Goal: Information Seeking & Learning: Check status

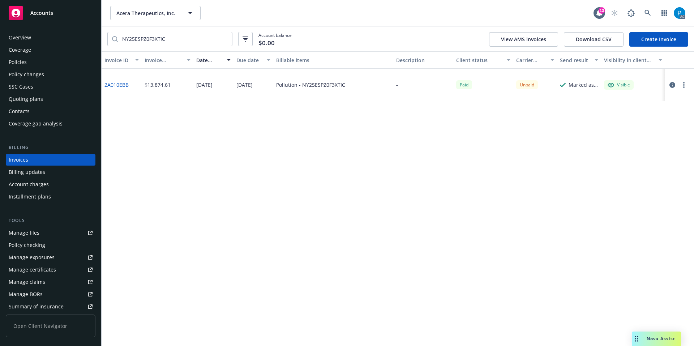
click at [76, 17] on div "Accounts" at bounding box center [51, 13] width 84 height 14
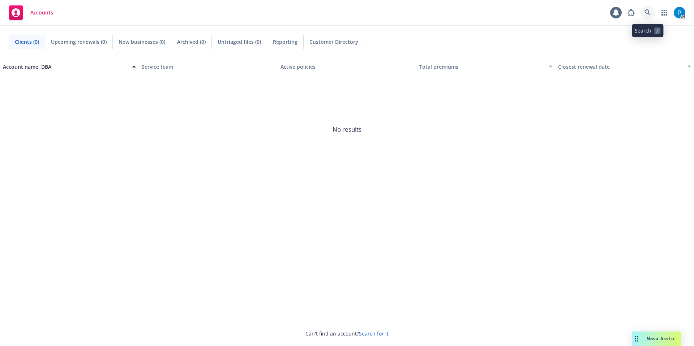
click at [647, 16] on link at bounding box center [648, 12] width 14 height 14
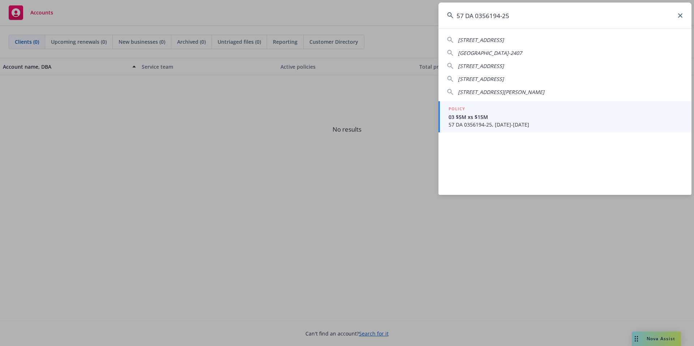
type input "57 DA 0356194-25"
click at [526, 115] on span "03 $5M xs $15M" at bounding box center [566, 117] width 234 height 8
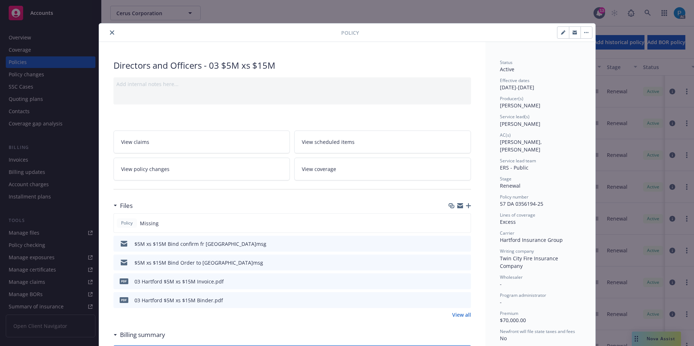
click at [452, 278] on icon "download file" at bounding box center [452, 281] width 6 height 6
click at [110, 31] on icon "close" at bounding box center [112, 32] width 4 height 4
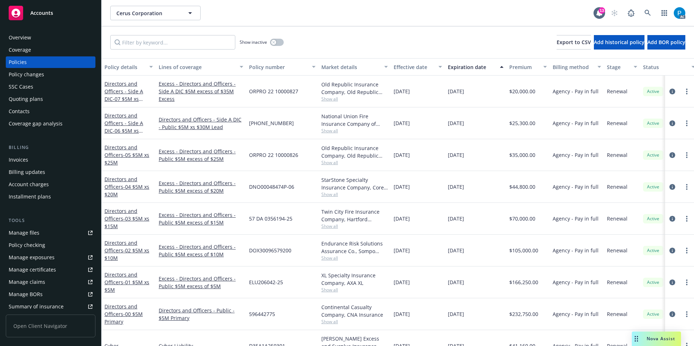
click at [44, 157] on div "Invoices" at bounding box center [51, 160] width 84 height 12
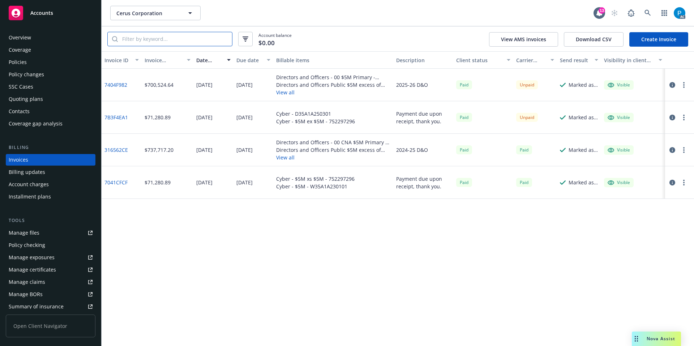
click at [179, 38] on input "search" at bounding box center [175, 39] width 114 height 14
paste input "57 DA 0356194-25"
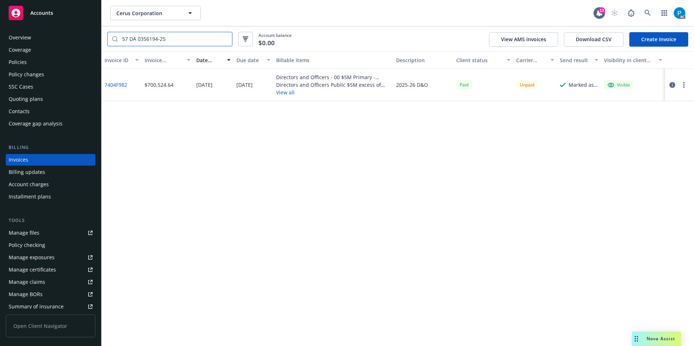
type input "57 DA 0356194-25"
click at [44, 11] on span "Accounts" at bounding box center [41, 13] width 23 height 6
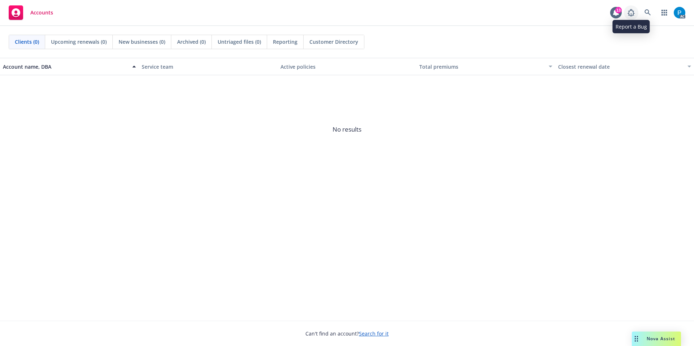
click at [638, 11] on link at bounding box center [631, 12] width 14 height 14
click at [642, 12] on link at bounding box center [648, 12] width 14 height 14
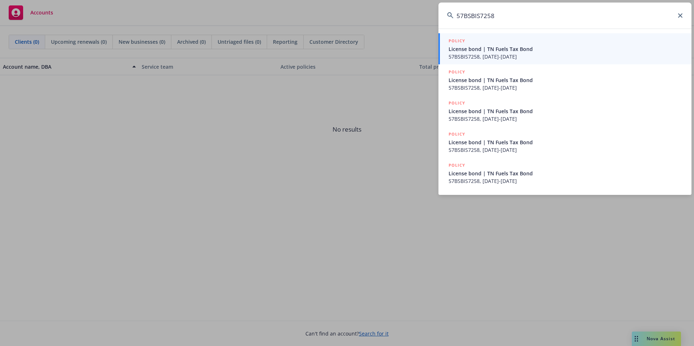
type input "57BSBIS7258"
click at [502, 55] on span "57BSBIS7258, [DATE]-[DATE]" at bounding box center [566, 57] width 234 height 8
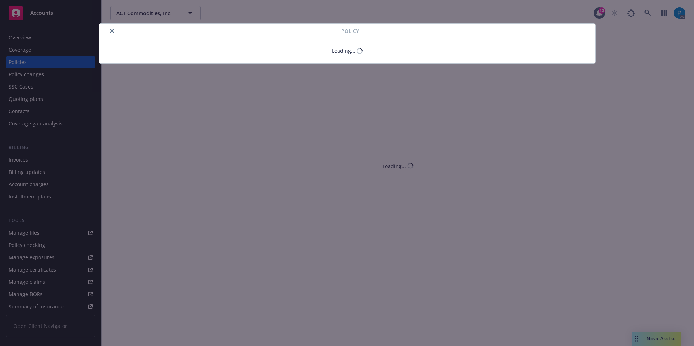
click at [111, 33] on button "close" at bounding box center [112, 30] width 9 height 9
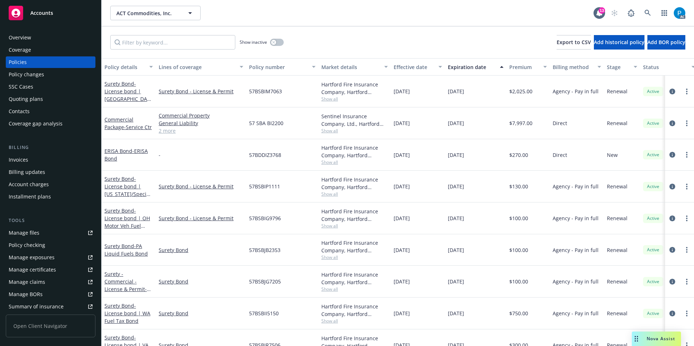
click at [27, 158] on div "Invoices" at bounding box center [19, 160] width 20 height 12
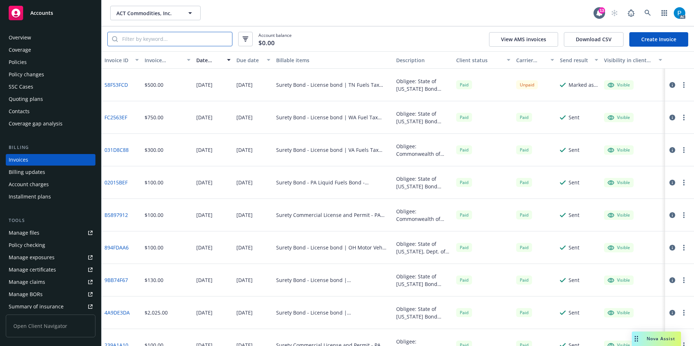
click at [167, 42] on input "search" at bounding box center [175, 39] width 114 height 14
paste input "57BSBIS7258"
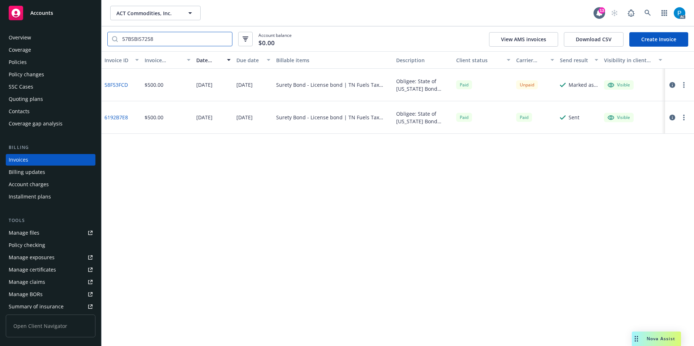
type input "57BSBIS7258"
click at [673, 86] on icon "button" at bounding box center [673, 85] width 6 height 6
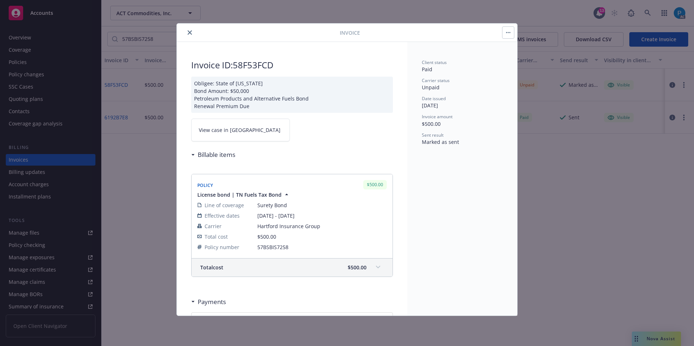
click at [246, 130] on link "View case in [GEOGRAPHIC_DATA]" at bounding box center [240, 130] width 99 height 23
click at [193, 34] on button "close" at bounding box center [190, 32] width 9 height 9
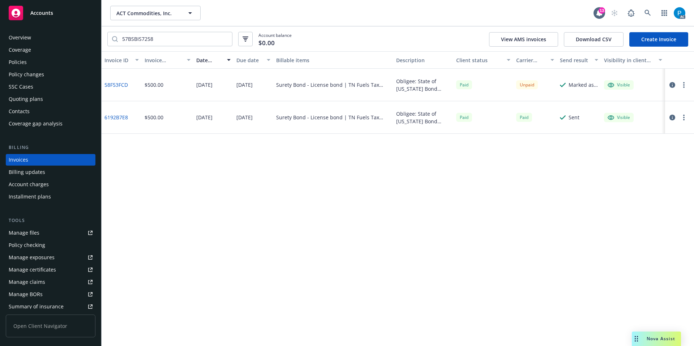
click at [44, 12] on span "Accounts" at bounding box center [41, 13] width 23 height 6
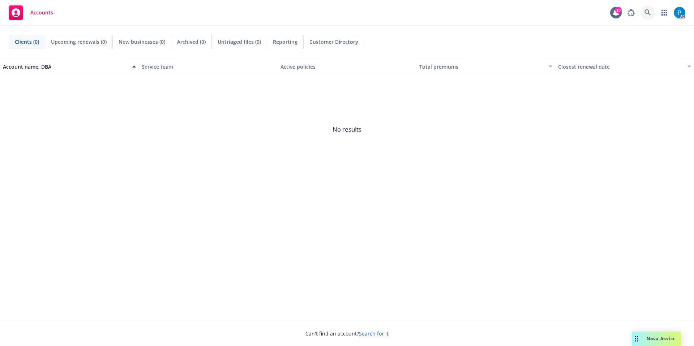
click at [650, 16] on link at bounding box center [648, 12] width 14 height 14
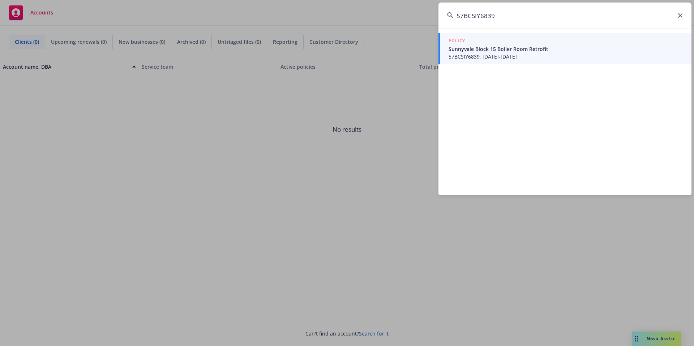
type input "57BCSIY6839"
click at [489, 60] on link "POLICY Sunnyvale Block 15 Boiler Room Retrofit 57BCSIY6839, [DATE]-[DATE]" at bounding box center [565, 48] width 253 height 31
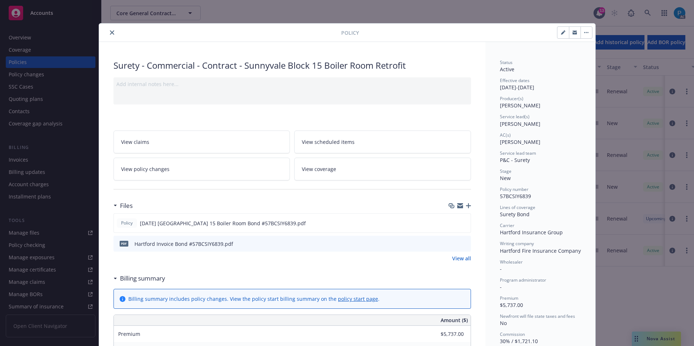
click at [110, 33] on icon "close" at bounding box center [112, 32] width 4 height 4
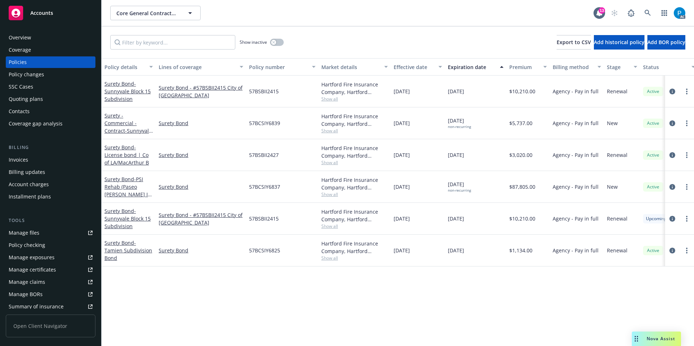
click at [28, 156] on div "Invoices" at bounding box center [51, 160] width 84 height 12
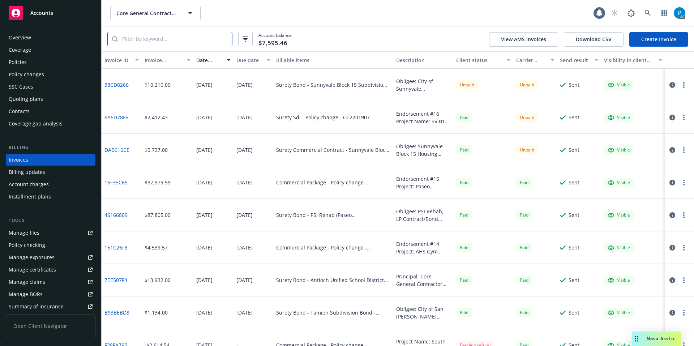
click at [159, 38] on input "search" at bounding box center [175, 39] width 114 height 14
paste input "57BCSIY6839"
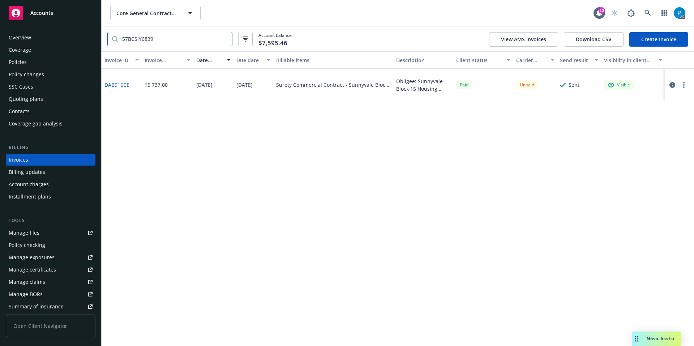
type input "57BCSIY6839"
click at [673, 85] on icon "button" at bounding box center [673, 85] width 6 height 6
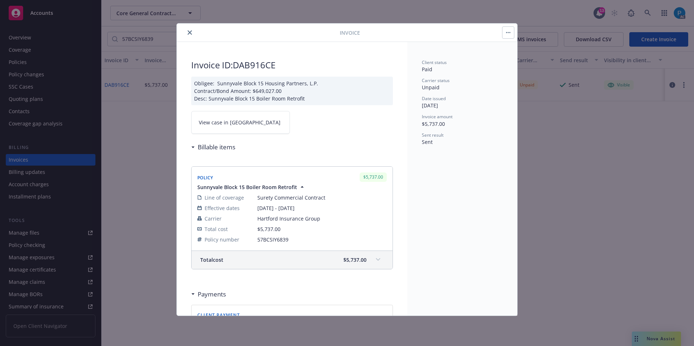
click at [250, 119] on link "View case in [GEOGRAPHIC_DATA]" at bounding box center [240, 122] width 99 height 23
click at [189, 31] on icon "close" at bounding box center [190, 32] width 4 height 4
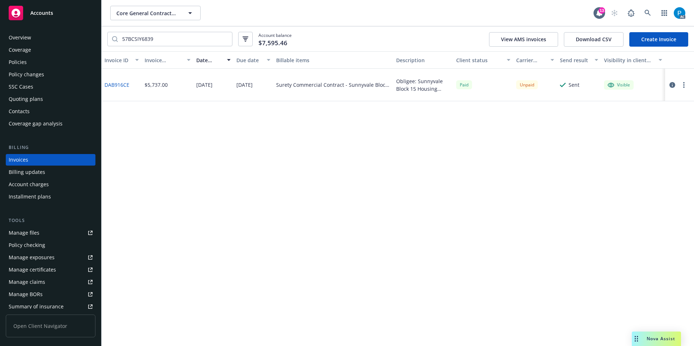
click at [74, 14] on div "Accounts" at bounding box center [51, 13] width 84 height 14
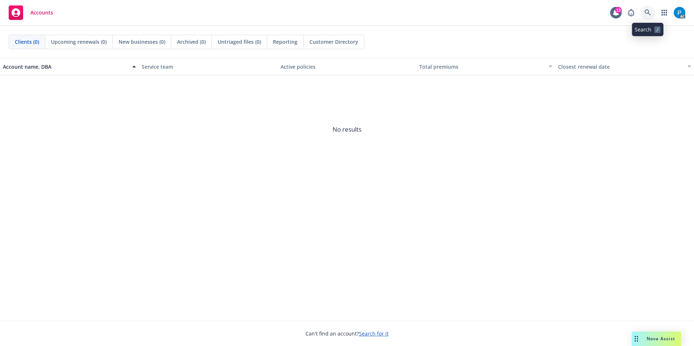
click at [648, 9] on icon at bounding box center [648, 12] width 7 height 7
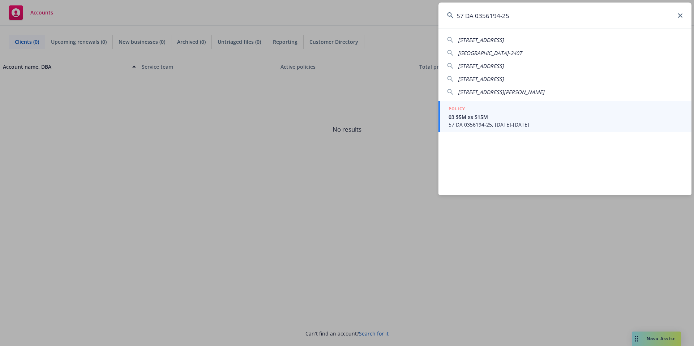
type input "57 DA 0356194-25"
click at [458, 128] on span "57 DA 0356194-25, [DATE]-[DATE]" at bounding box center [566, 125] width 234 height 8
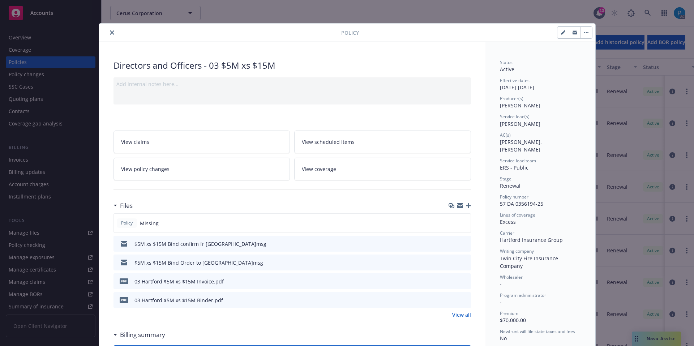
click at [110, 33] on icon "close" at bounding box center [112, 32] width 4 height 4
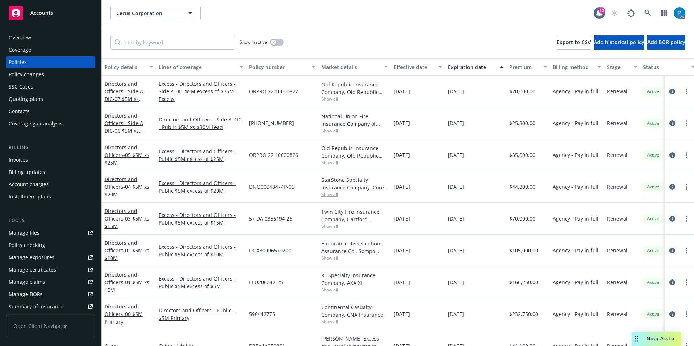
click at [24, 160] on div "Invoices" at bounding box center [19, 160] width 20 height 12
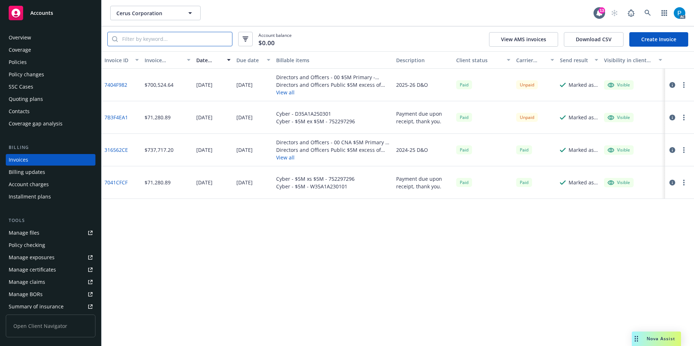
click at [161, 39] on input "search" at bounding box center [175, 39] width 114 height 14
paste input "57 DA 0356194-25"
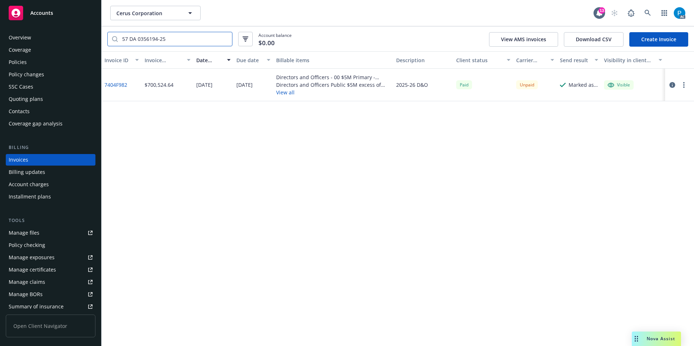
type input "57 DA 0356194-25"
